Goal: Information Seeking & Learning: Learn about a topic

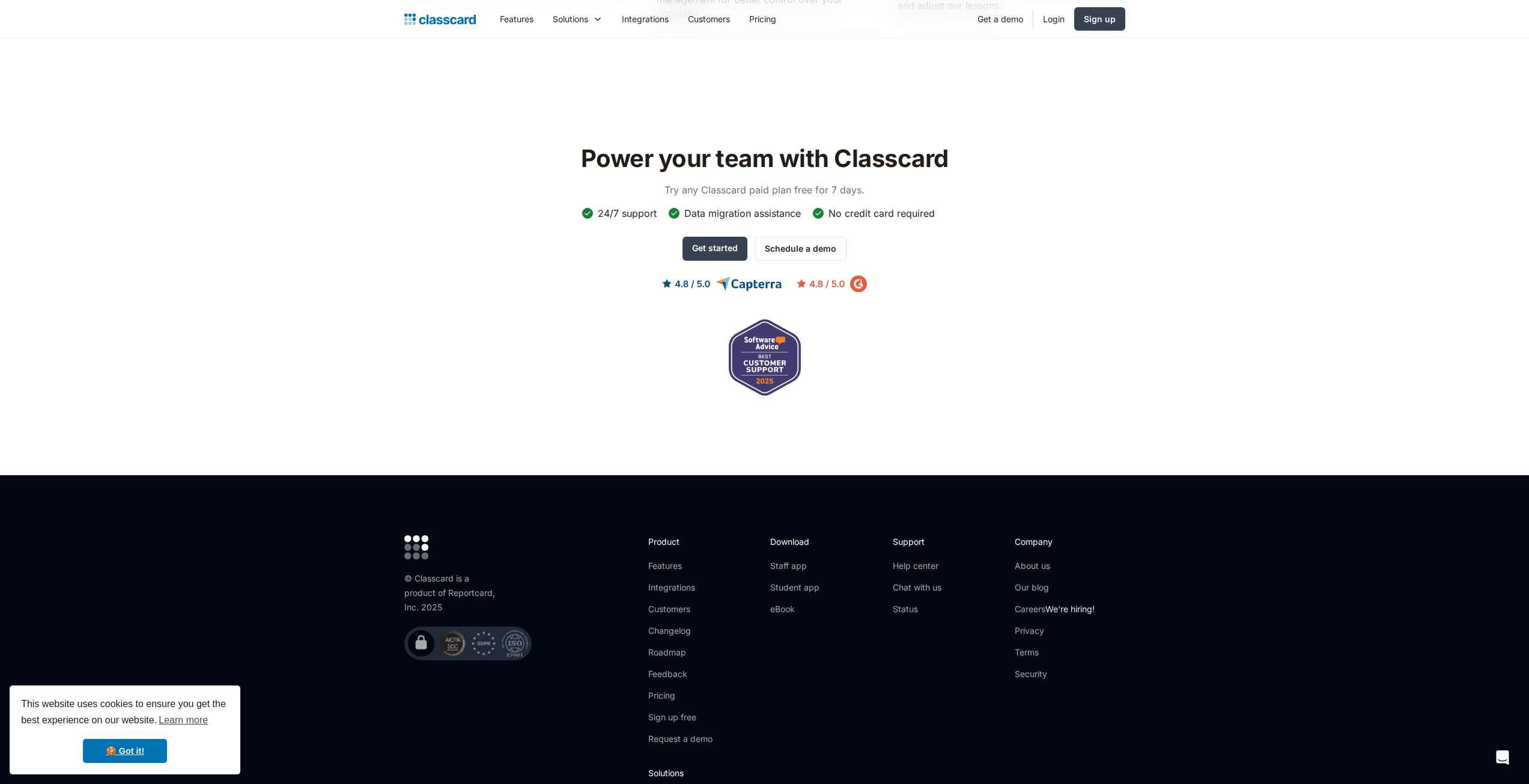
scroll to position [3716, 0]
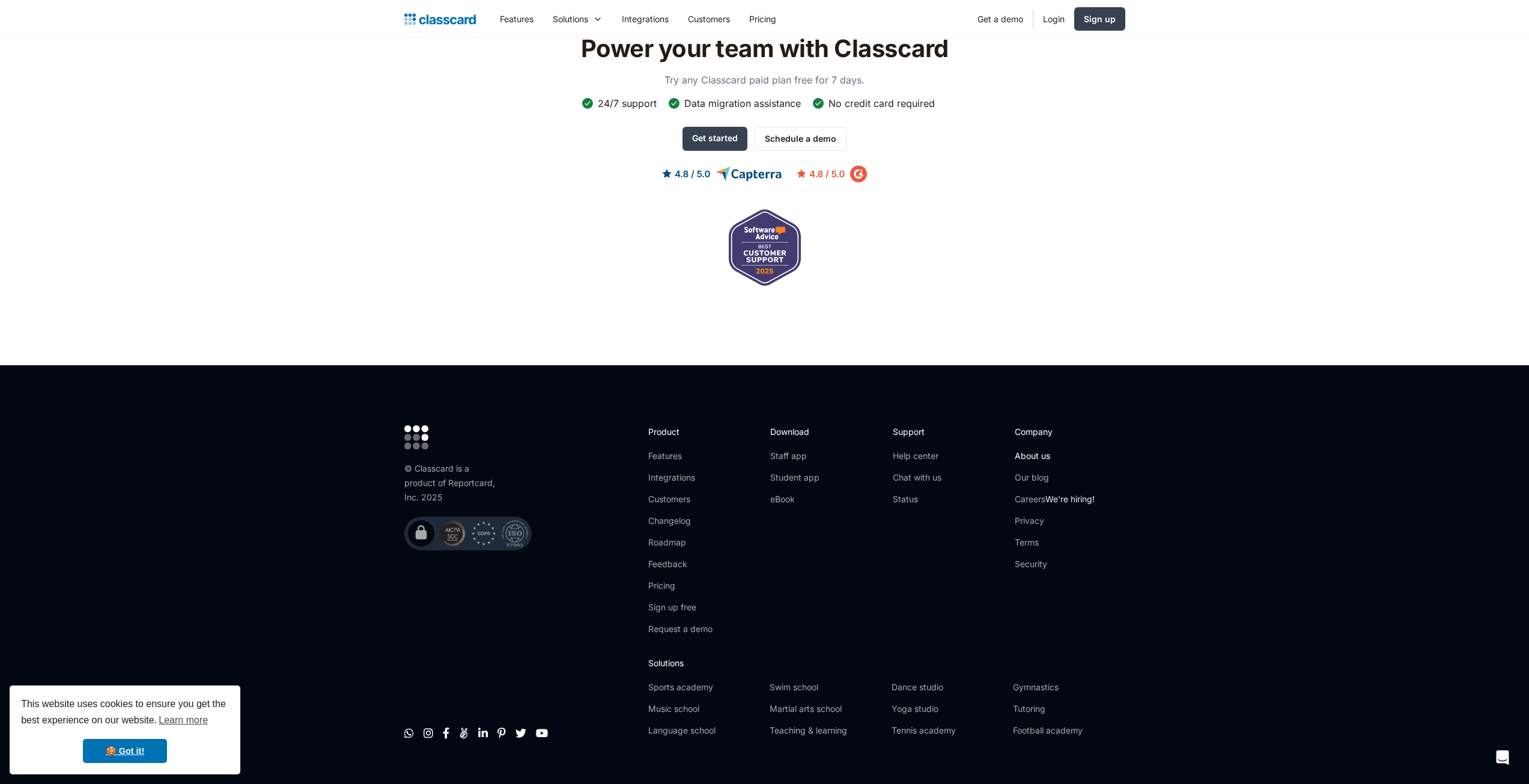
click at [1028, 450] on link "About us" at bounding box center [1054, 456] width 80 height 12
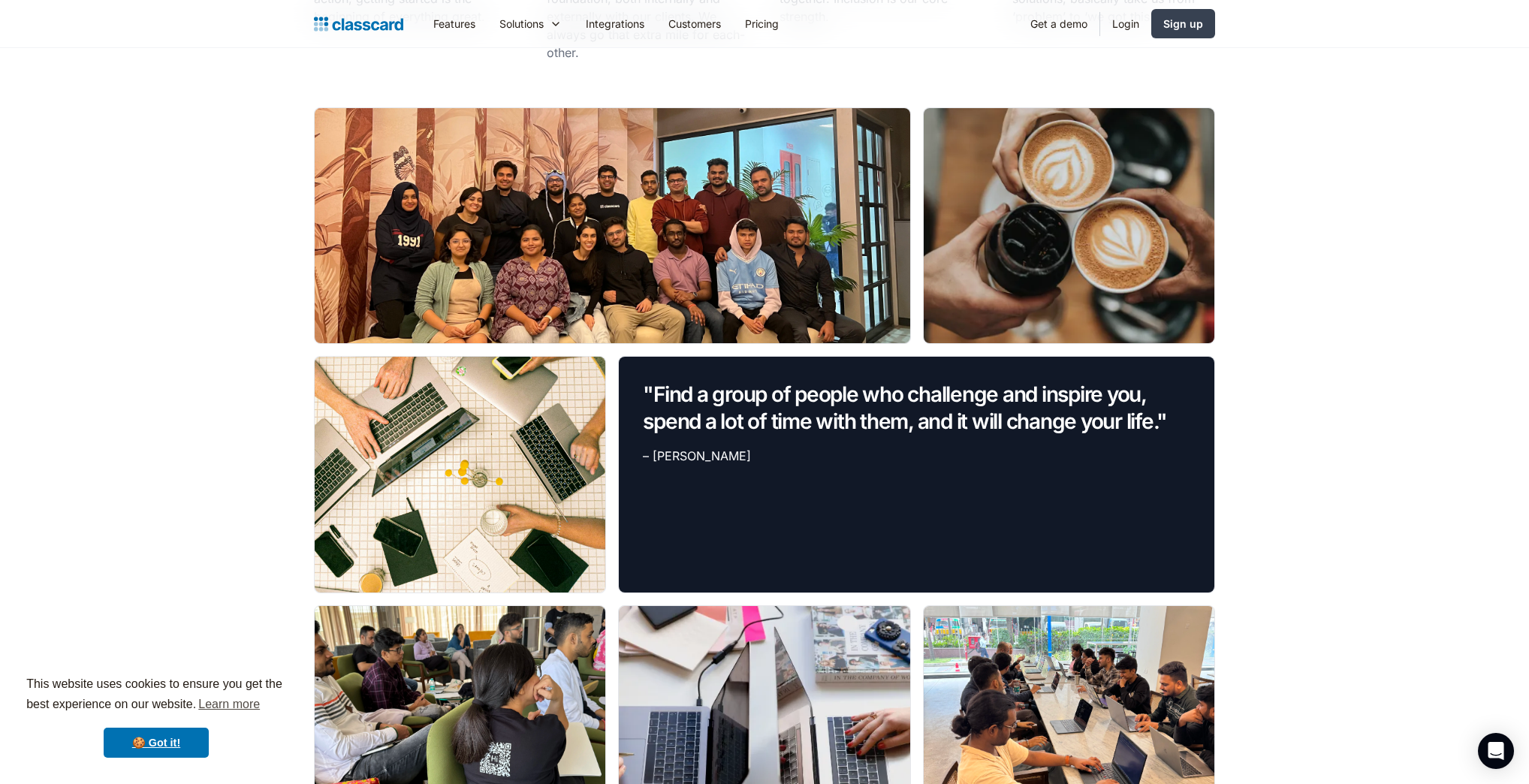
scroll to position [1051, 0]
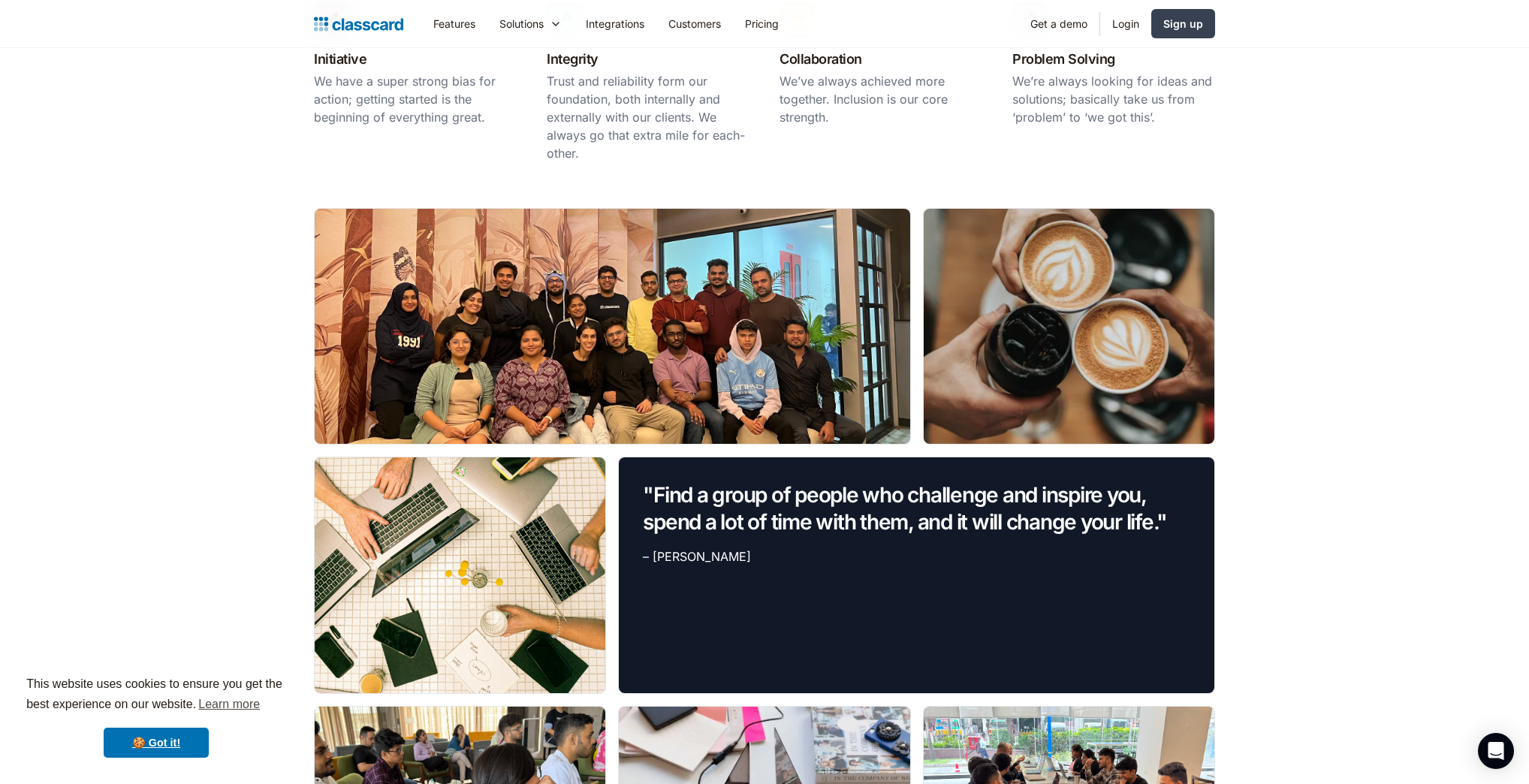
click at [552, 325] on div at bounding box center [612, 325] width 595 height 235
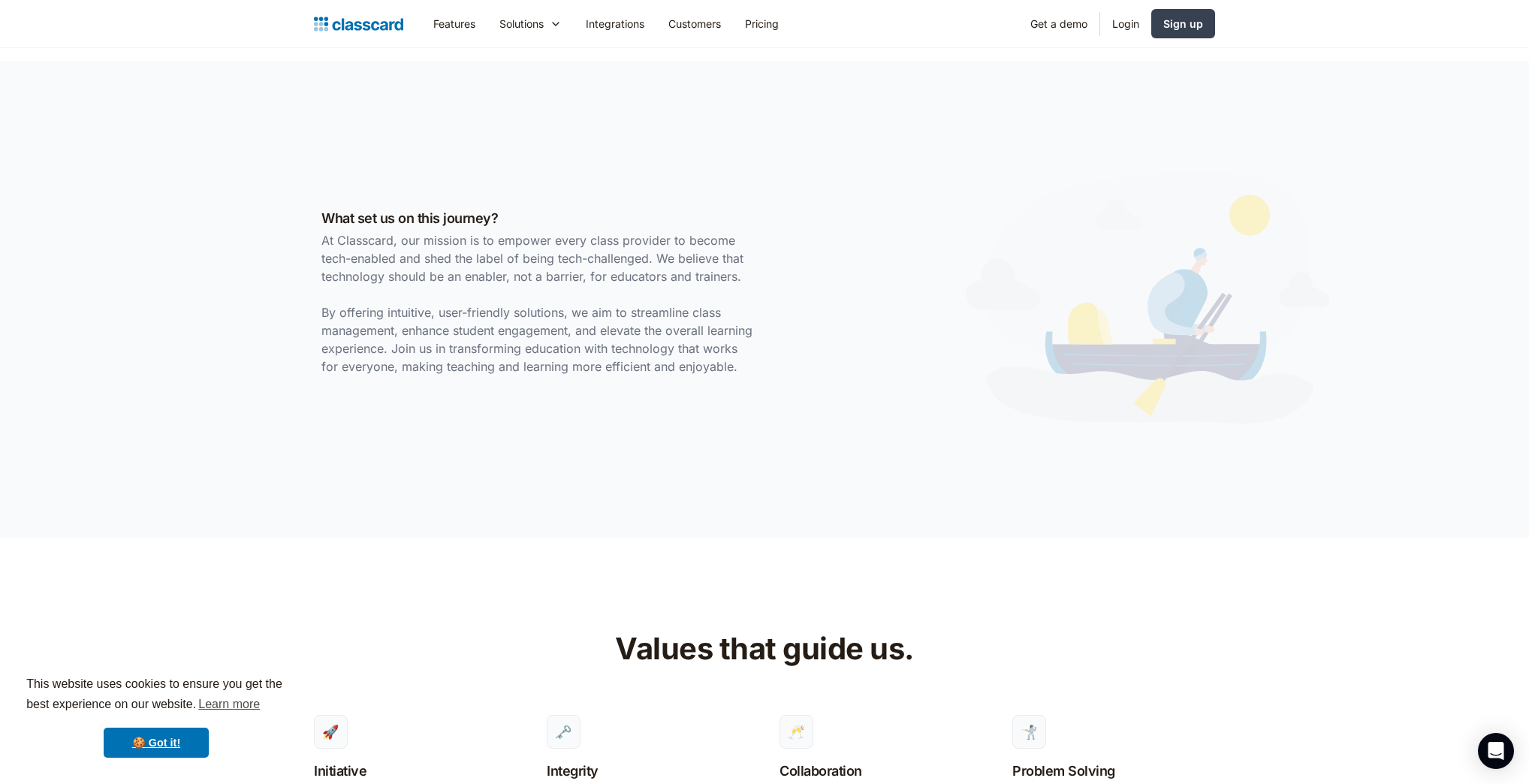
scroll to position [0, 0]
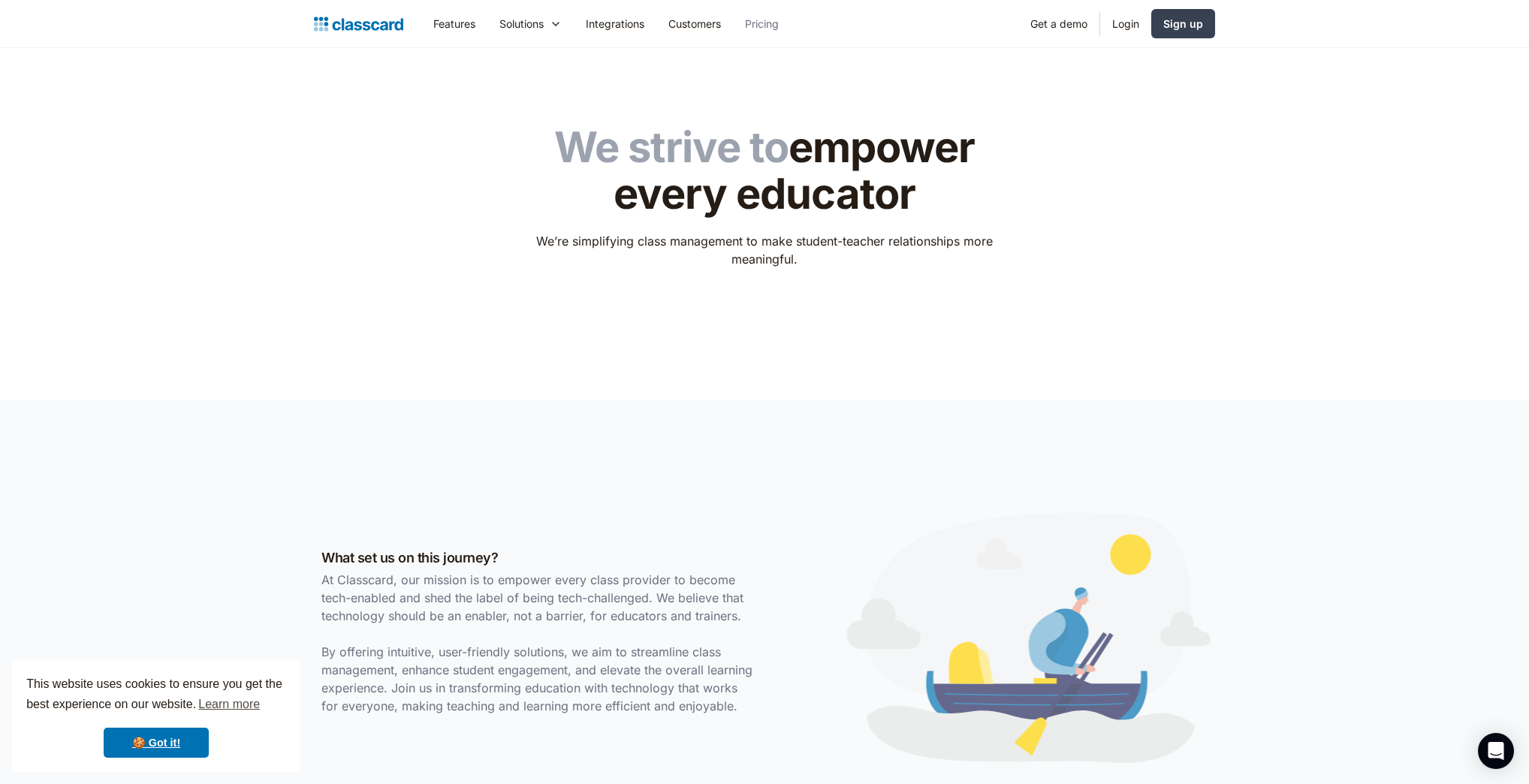
drag, startPoint x: 764, startPoint y: 6, endPoint x: 763, endPoint y: 21, distance: 15.0
click at [764, 9] on div "Features Resources Blog The latest industry news, updates and info. Customer st…" at bounding box center [764, 24] width 1529 height 48
click at [763, 22] on link "Pricing" at bounding box center [761, 24] width 58 height 34
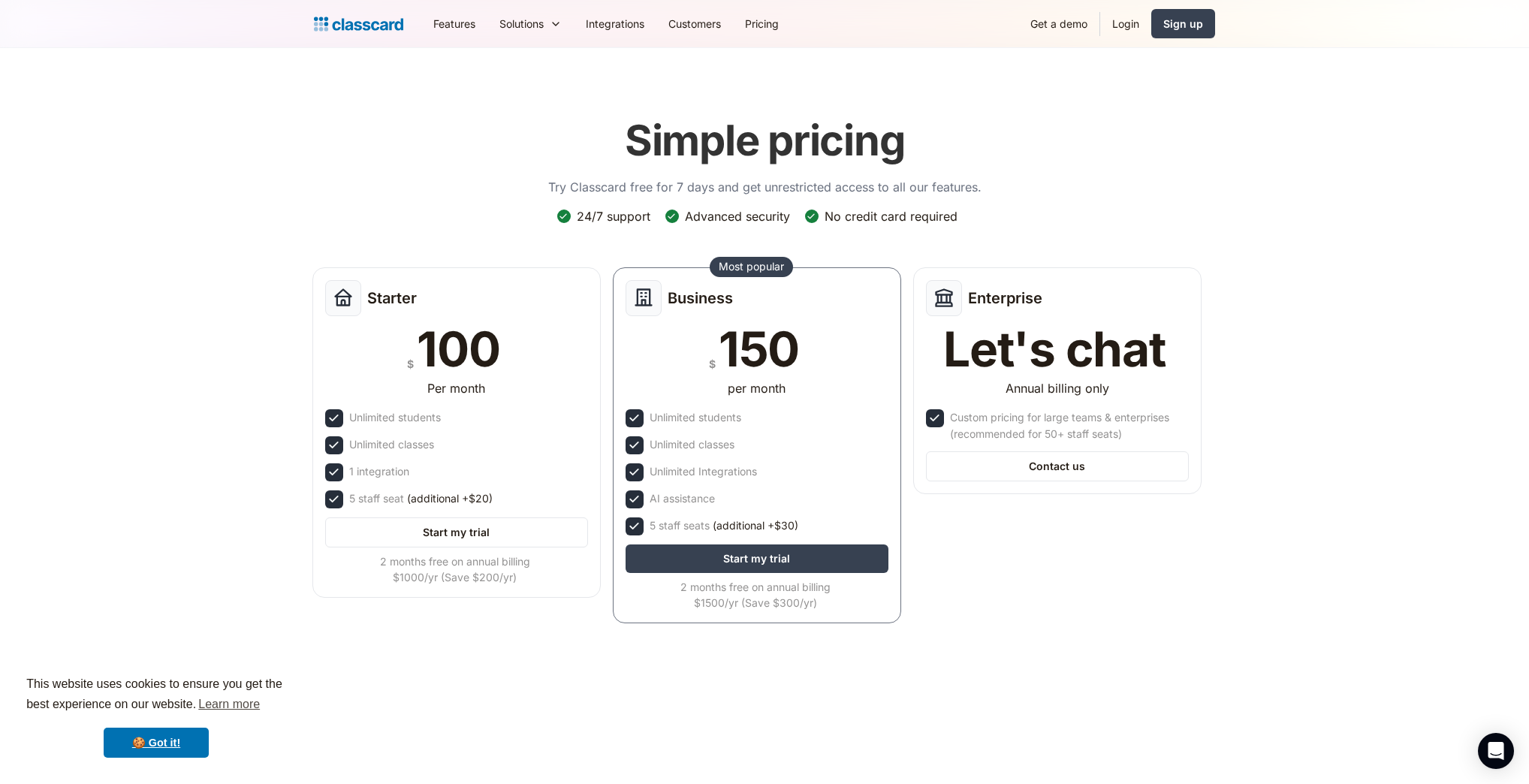
click at [1046, 533] on div "Starter $ 100 Per month Unlimited students Unlimited classes 1 integration 5 st…" at bounding box center [757, 450] width 901 height 377
click at [381, 24] on img "home" at bounding box center [358, 24] width 90 height 21
